Goal: Task Accomplishment & Management: Use online tool/utility

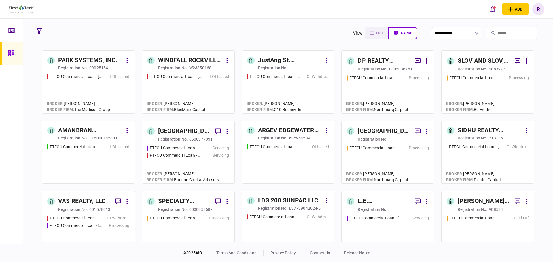
scroll to position [115, 0]
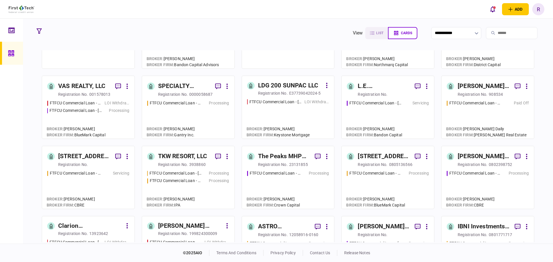
click at [384, 162] on div "registration no." at bounding box center [373, 165] width 30 height 6
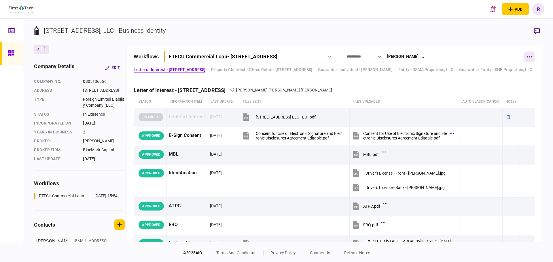
click at [528, 58] on button "button" at bounding box center [529, 57] width 10 height 10
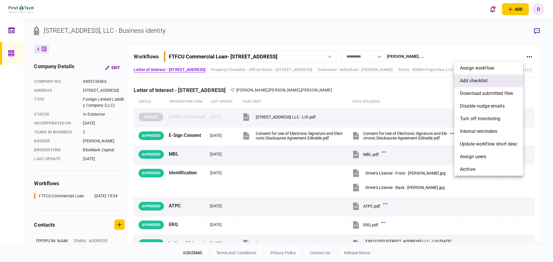
click at [485, 83] on span "add checklist" at bounding box center [474, 80] width 28 height 7
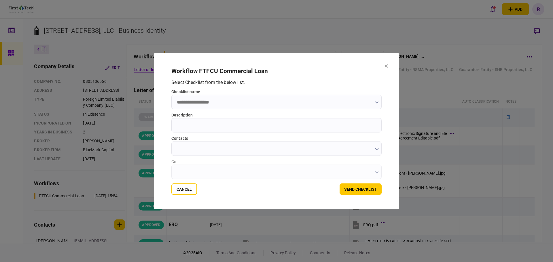
click at [235, 98] on input "checklist name" at bounding box center [276, 102] width 210 height 14
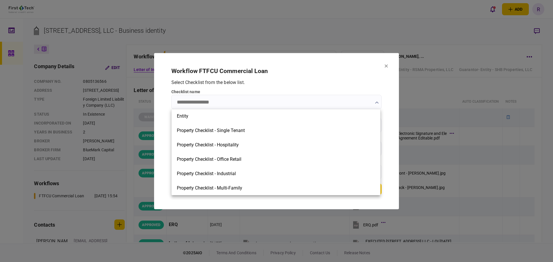
scroll to position [188, 0]
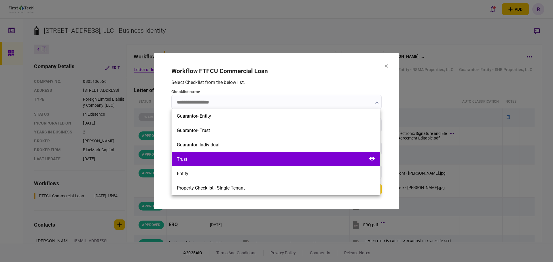
click at [203, 159] on div "Trust" at bounding box center [276, 159] width 208 height 14
type input "*****"
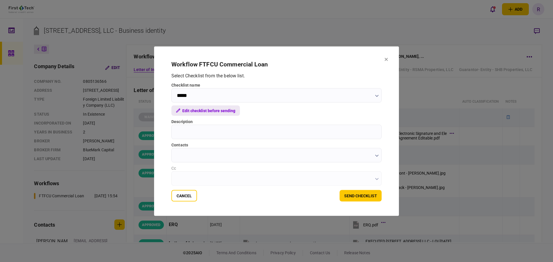
click at [212, 111] on button "Edit checklist before sending" at bounding box center [205, 110] width 69 height 10
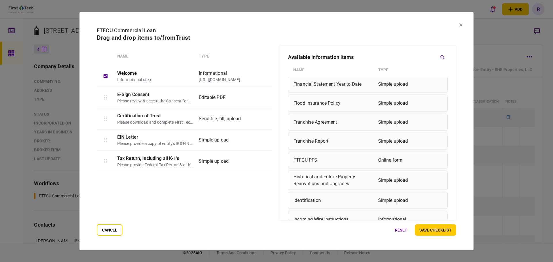
scroll to position [432, 0]
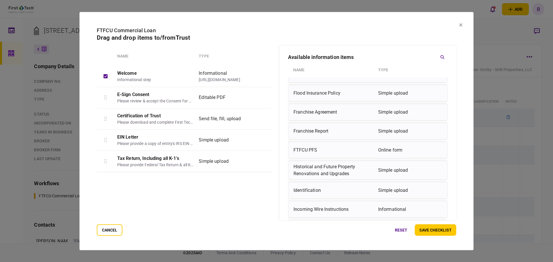
click at [461, 25] on icon at bounding box center [460, 24] width 3 height 3
